Goal: Find contact information: Find contact information

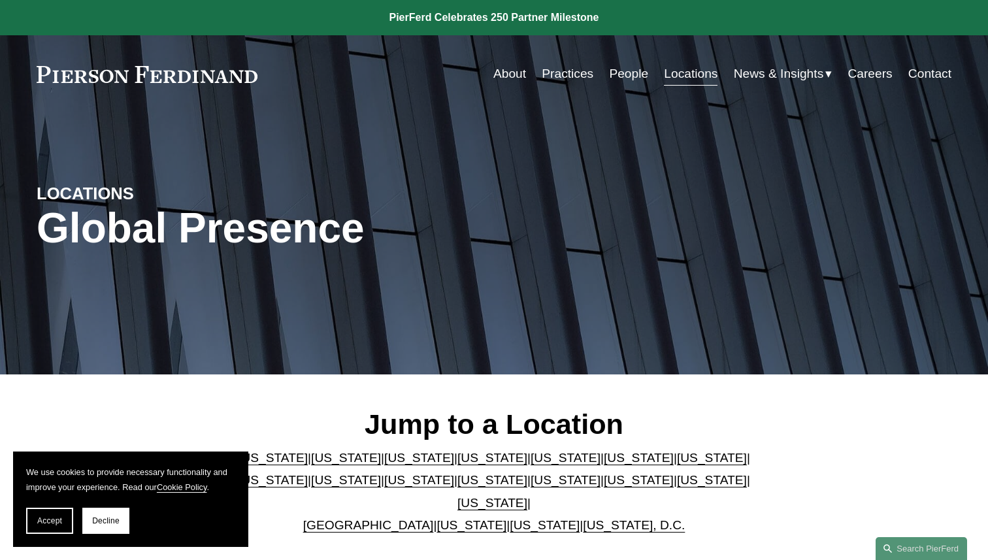
click at [617, 76] on link "People" at bounding box center [628, 73] width 39 height 25
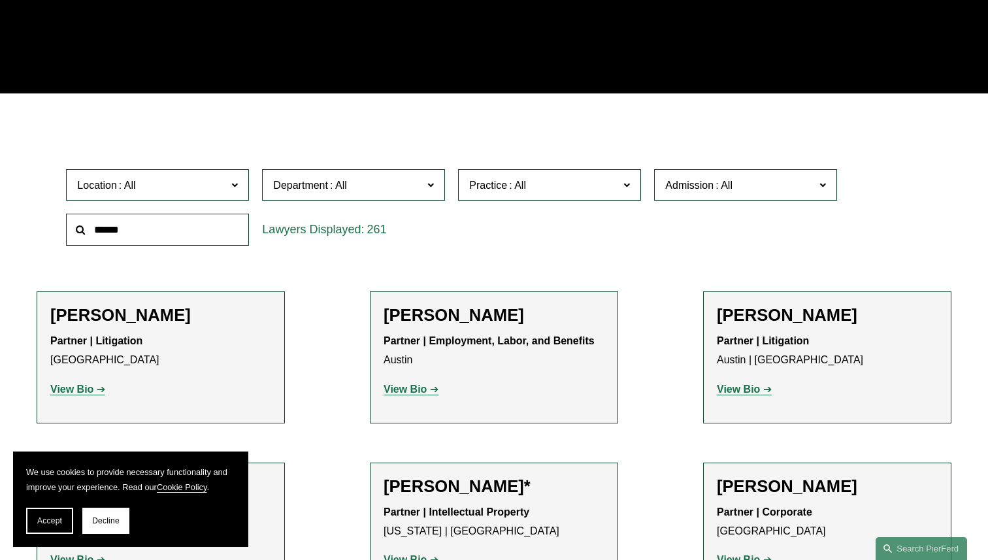
scroll to position [443, 0]
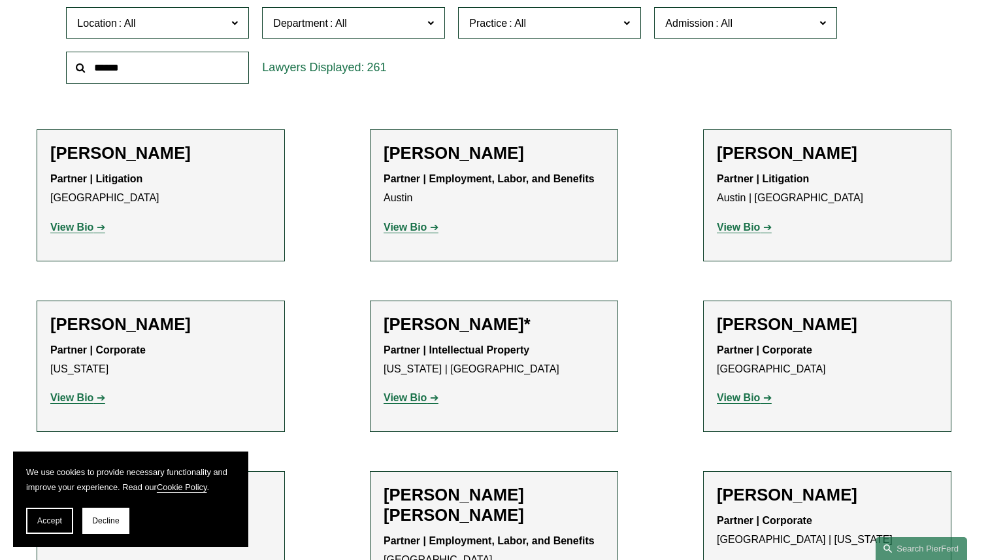
click at [182, 78] on input "text" at bounding box center [157, 68] width 183 height 32
paste input "**********"
type input "**********"
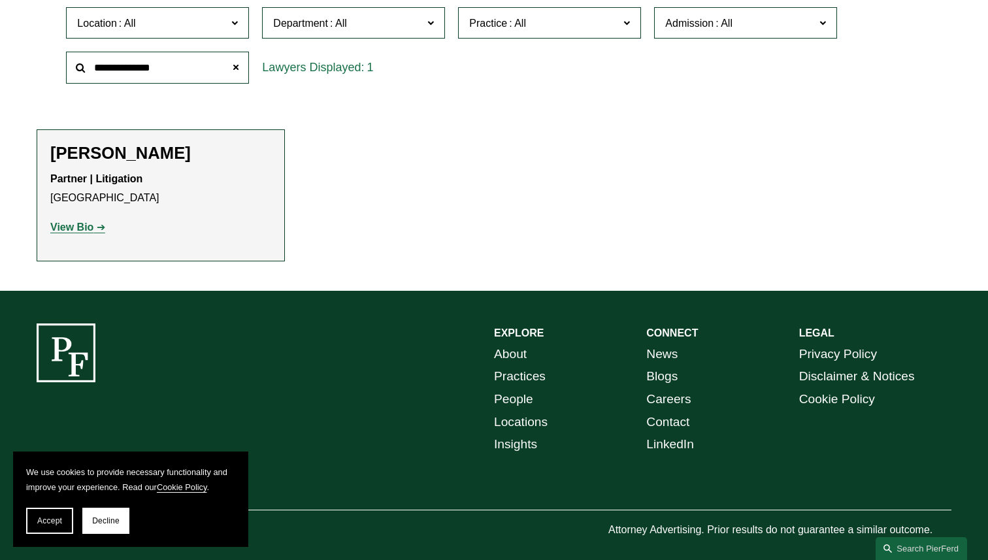
click at [149, 154] on h2 "[PERSON_NAME]" at bounding box center [160, 153] width 221 height 20
click at [87, 229] on strong "View Bio" at bounding box center [71, 226] width 43 height 11
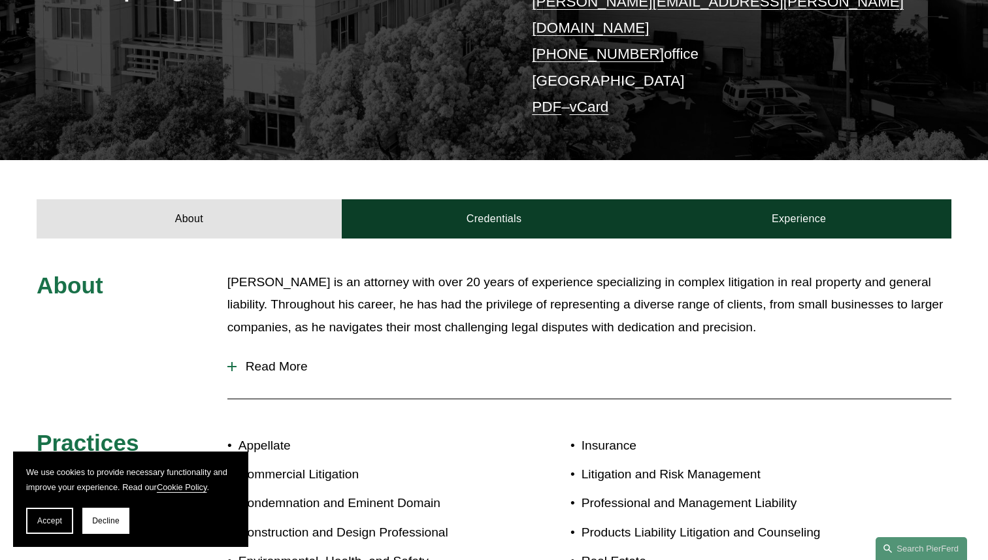
scroll to position [323, 0]
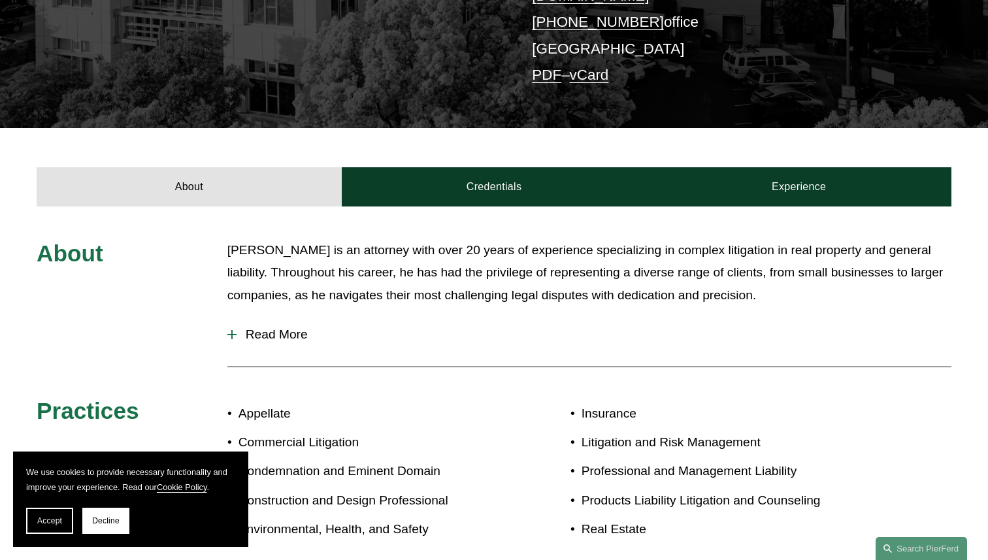
click at [263, 327] on span "Read More" at bounding box center [594, 334] width 715 height 14
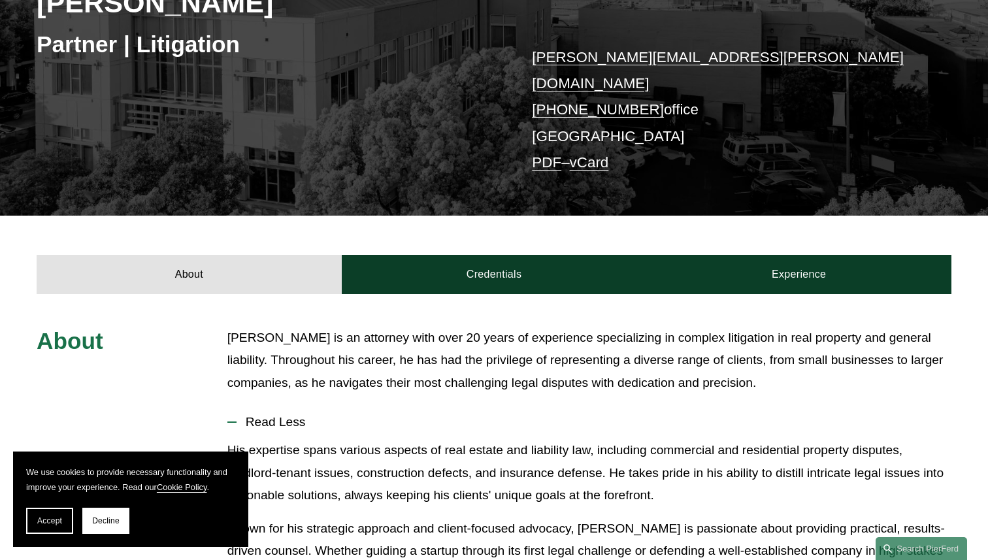
scroll to position [223, 0]
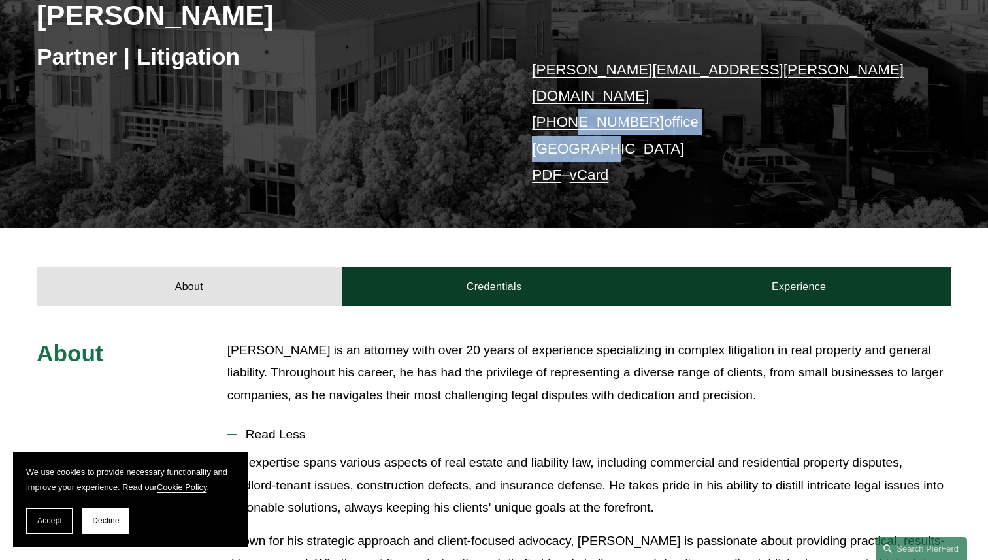
drag, startPoint x: 646, startPoint y: 110, endPoint x: 570, endPoint y: 108, distance: 75.2
click at [570, 108] on p "matthew.weiner@pierferd.com +1.415.674.4148 office Palo Alto PDF – vCard" at bounding box center [722, 123] width 381 height 132
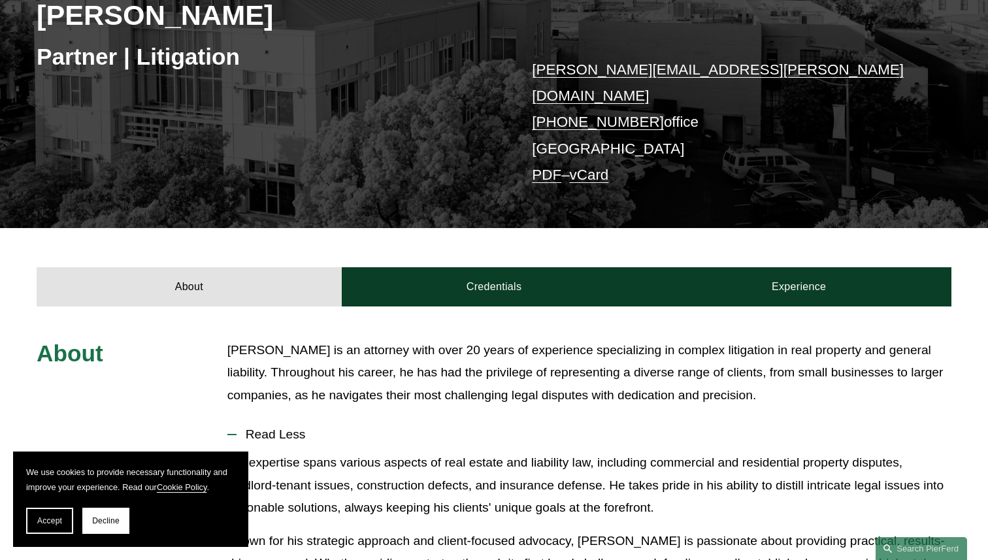
click at [497, 106] on div "Matthew Weiner Partner | Litigation matthew.weiner@pierferd.com +1.415.674.4148…" at bounding box center [494, 73] width 988 height 308
drag, startPoint x: 512, startPoint y: 103, endPoint x: 639, endPoint y: 100, distance: 127.4
click at [639, 100] on div "Matthew Weiner Partner | Litigation matthew.weiner@pierferd.com +1.415.674.4148…" at bounding box center [494, 73] width 988 height 308
copy link "+1.415.674.4148"
